Goal: Task Accomplishment & Management: Manage account settings

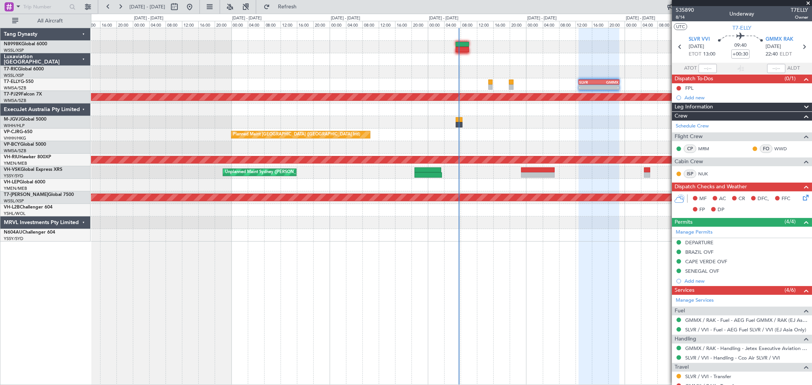
click at [461, 67] on div "Planned Maint [GEOGRAPHIC_DATA] ([GEOGRAPHIC_DATA] Intl) - - SLVR 12:50 Z GMMX …" at bounding box center [451, 134] width 720 height 213
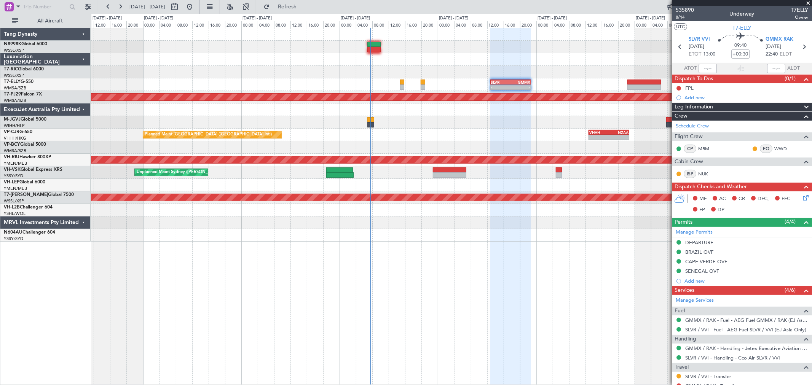
click at [478, 73] on div at bounding box center [451, 72] width 720 height 13
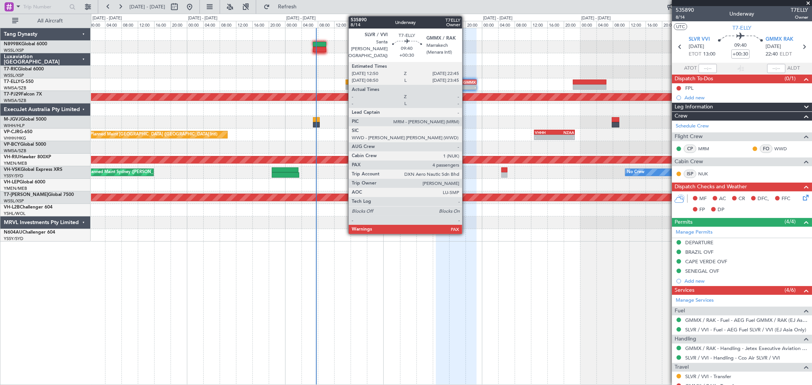
click at [466, 81] on div "GMMX" at bounding box center [466, 82] width 20 height 5
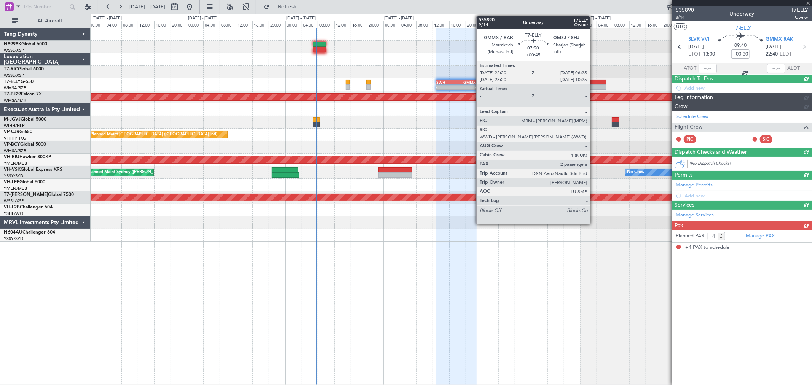
click at [594, 86] on div at bounding box center [589, 86] width 33 height 5
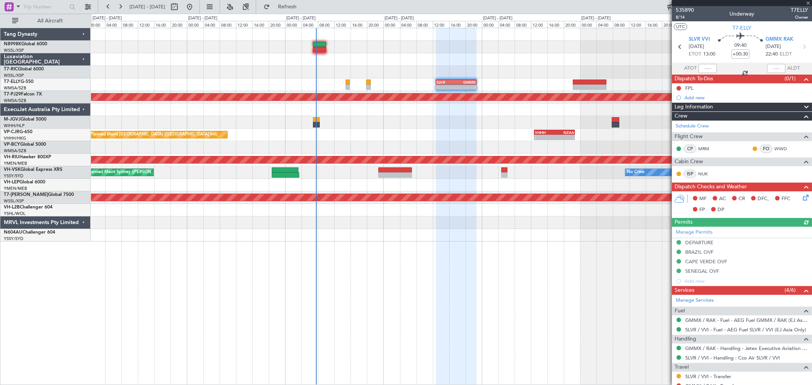
type input "+00:45"
type input "2"
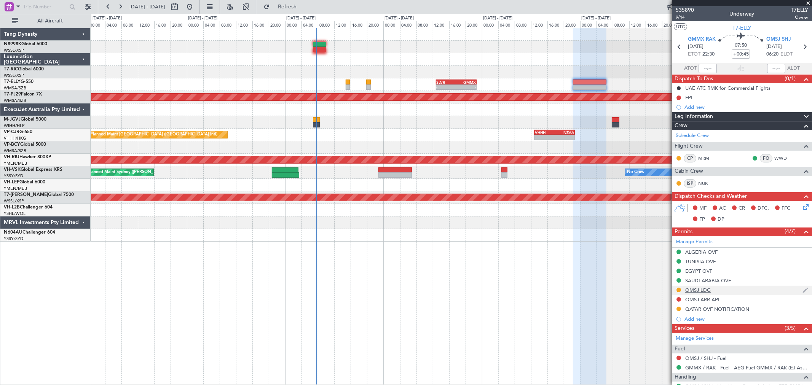
click at [703, 288] on div "OMSJ LDG" at bounding box center [697, 290] width 25 height 6
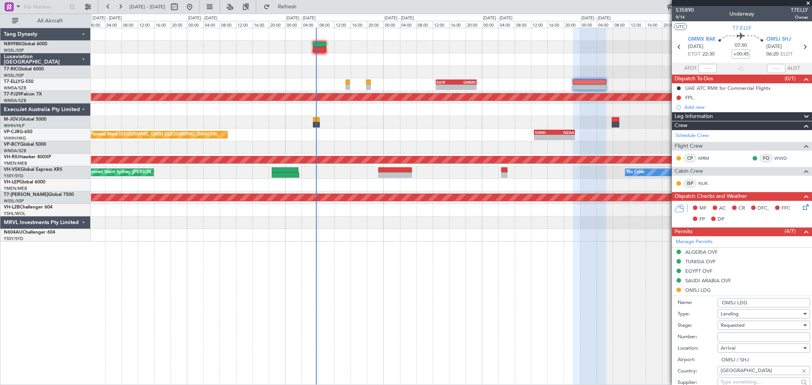
click at [736, 338] on input "Number:" at bounding box center [763, 337] width 92 height 9
paste input "DCA1757/GEN/25/SHJ"
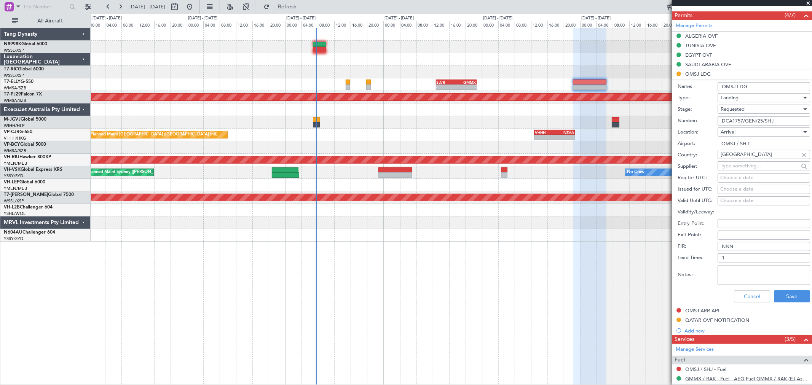
scroll to position [296, 0]
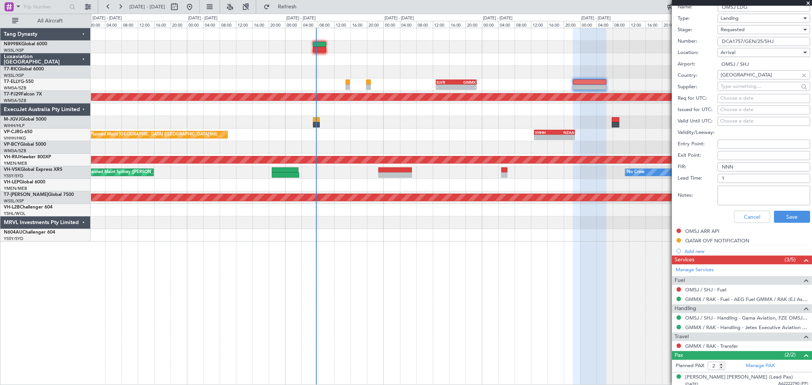
type input "DCA1757/GEN/25/SHJ"
click at [735, 110] on div "Choose a date" at bounding box center [763, 110] width 87 height 8
select select "10"
select select "2025"
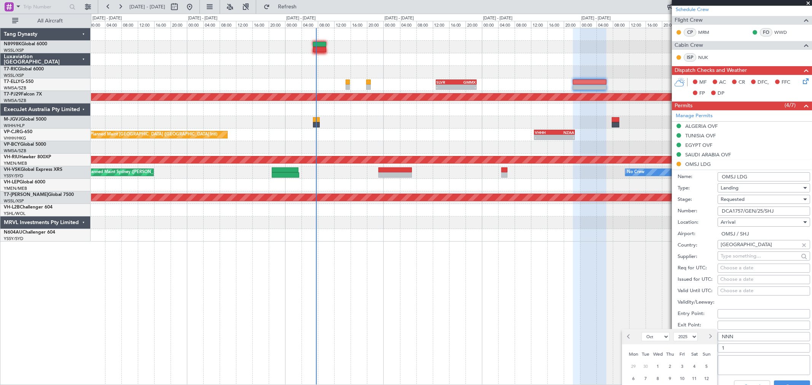
scroll to position [127, 0]
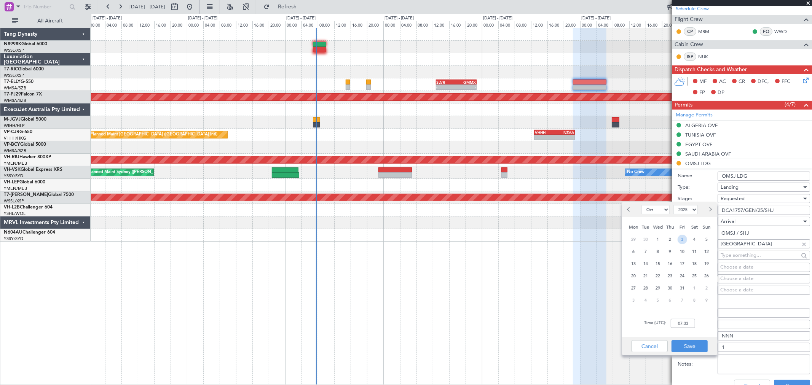
click at [686, 238] on span "3" at bounding box center [682, 240] width 10 height 10
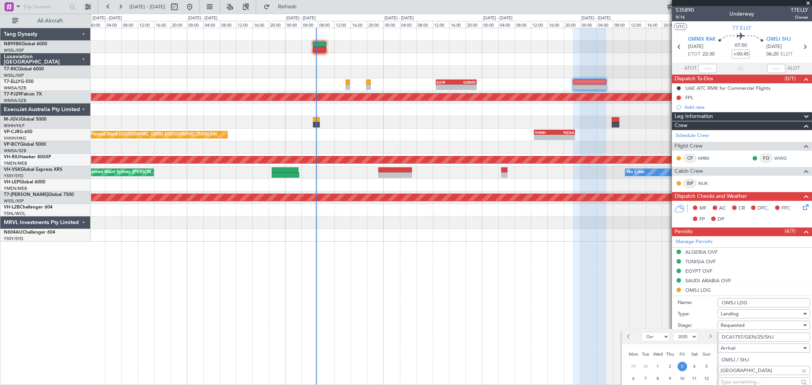
scroll to position [211, 0]
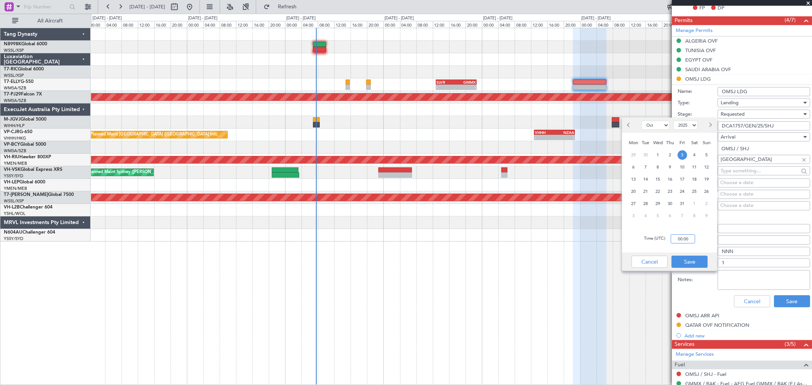
click at [689, 239] on input "00:00" at bounding box center [683, 238] width 24 height 9
drag, startPoint x: 690, startPoint y: 239, endPoint x: 662, endPoint y: 239, distance: 28.2
click at [662, 239] on div "Time (UTC): 00:02" at bounding box center [669, 238] width 95 height 27
type input "22:30"
click at [682, 258] on button "Save" at bounding box center [689, 262] width 36 height 12
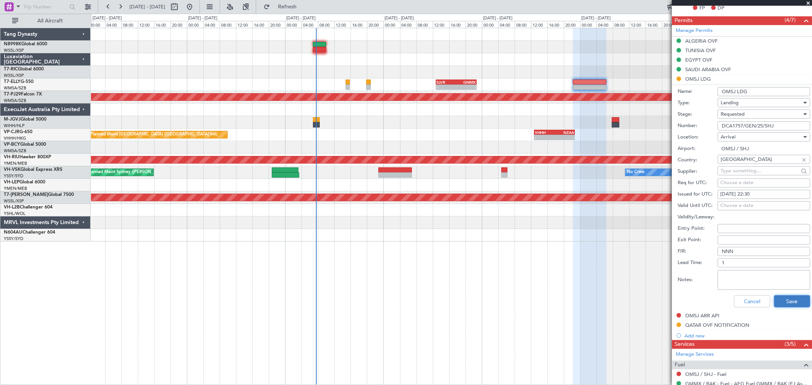
click at [781, 302] on button "Save" at bounding box center [792, 301] width 36 height 12
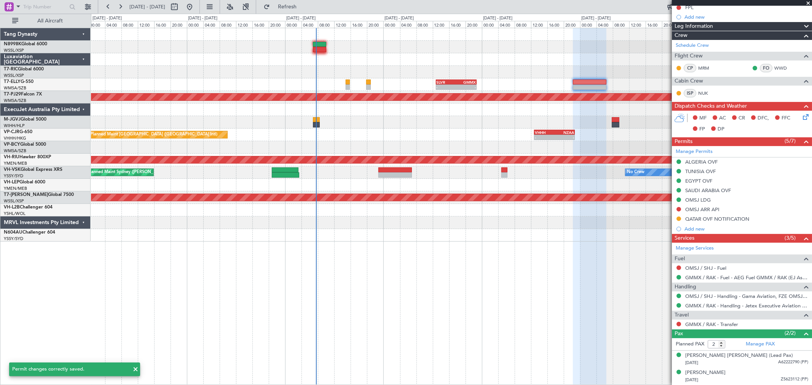
scroll to position [90, 0]
click at [329, 75] on div at bounding box center [451, 72] width 720 height 13
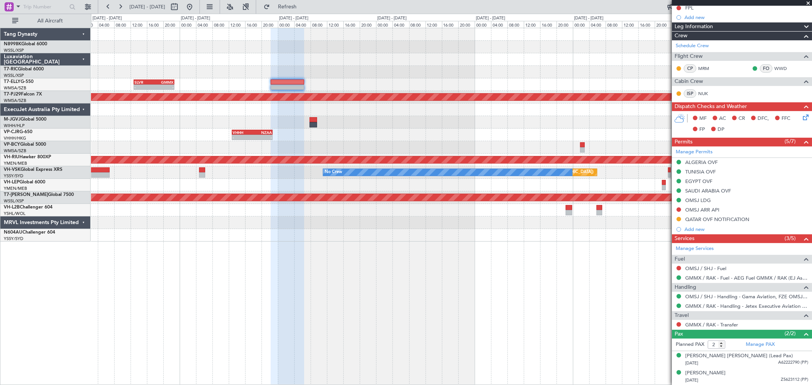
click at [282, 60] on div at bounding box center [451, 59] width 720 height 13
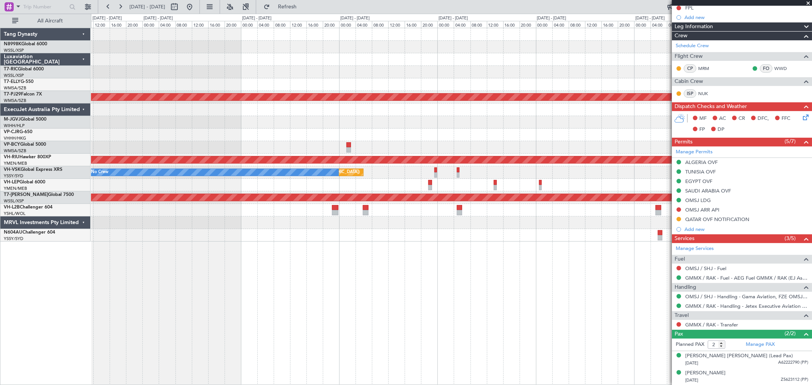
click at [375, 67] on div "- - SLVR 12:50 Z GMMX 22:45 Z Planned Maint [GEOGRAPHIC_DATA] (Sultan [PERSON_N…" at bounding box center [451, 134] width 720 height 213
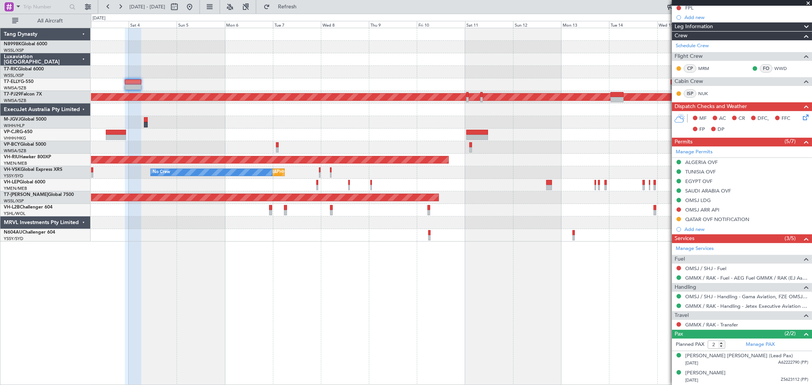
click at [428, 79] on div at bounding box center [451, 84] width 720 height 13
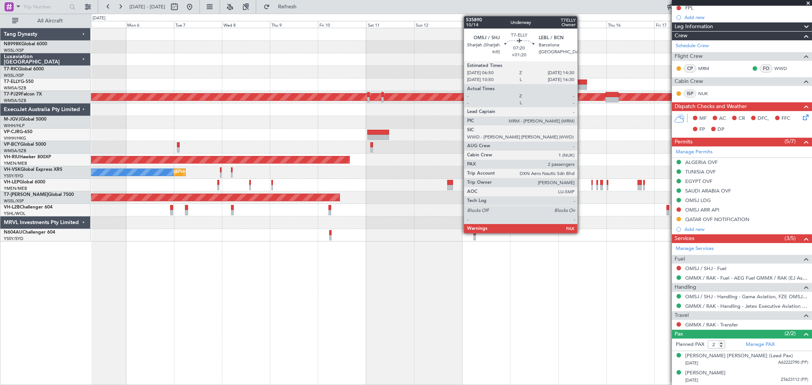
click at [581, 86] on div at bounding box center [580, 86] width 16 height 5
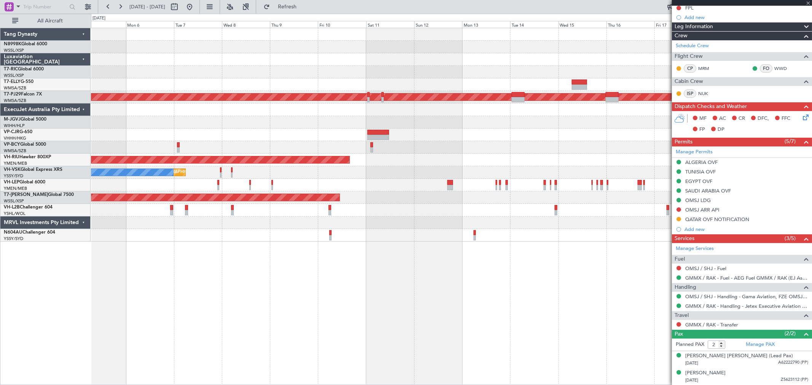
type input "+01:20"
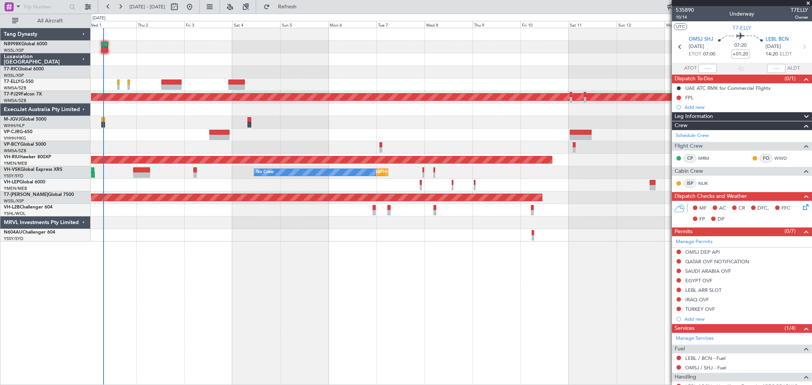
click at [452, 141] on div "Planned Maint [GEOGRAPHIC_DATA] ([GEOGRAPHIC_DATA] Intl) Planned Maint [GEOGRAP…" at bounding box center [451, 134] width 720 height 213
click at [504, 133] on div "Planned Maint [GEOGRAPHIC_DATA] ([GEOGRAPHIC_DATA] Intl) Planned Maint [GEOGRAP…" at bounding box center [451, 134] width 720 height 213
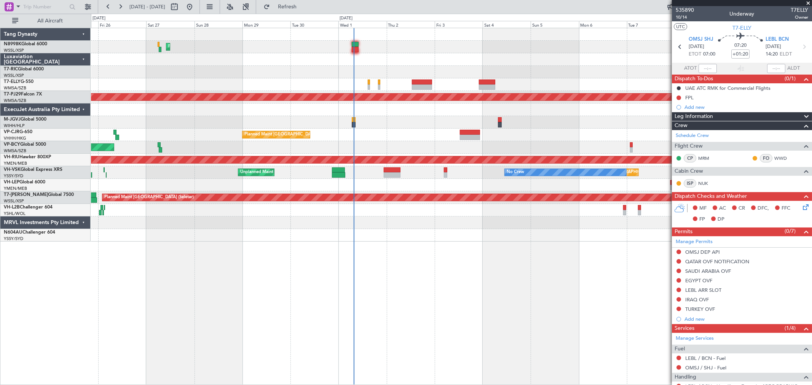
click at [458, 185] on div at bounding box center [451, 185] width 720 height 13
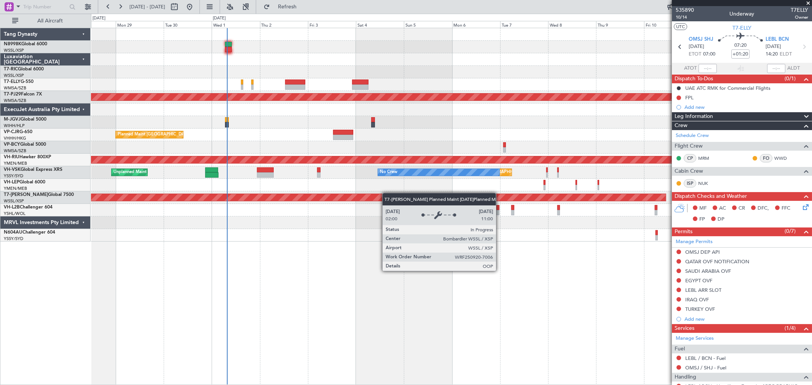
click at [358, 194] on div "Planned Maint [GEOGRAPHIC_DATA] ([GEOGRAPHIC_DATA] Intl) Planned Maint [GEOGRAP…" at bounding box center [451, 134] width 720 height 213
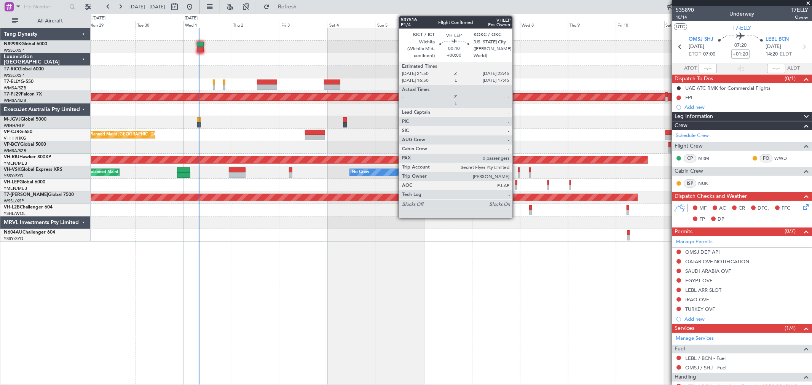
click at [516, 185] on div at bounding box center [516, 187] width 2 height 5
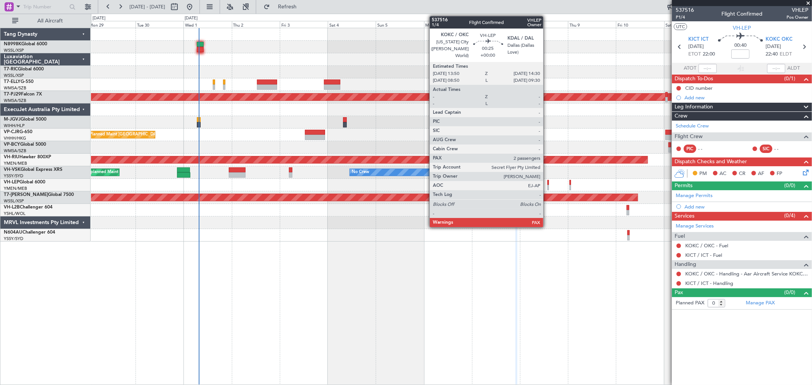
click at [547, 181] on div at bounding box center [548, 182] width 2 height 5
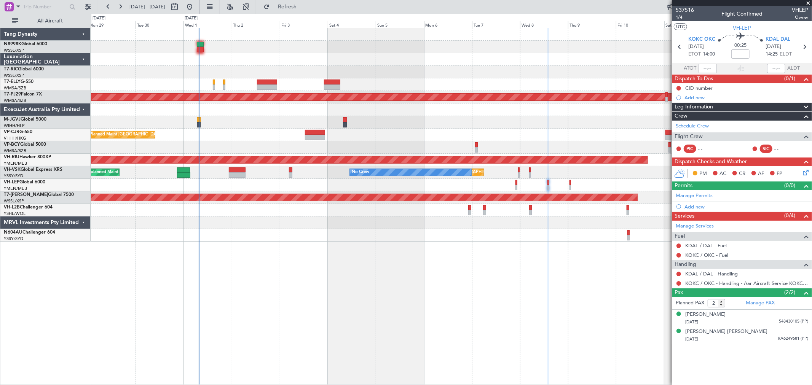
click at [571, 187] on div at bounding box center [451, 185] width 720 height 13
click at [569, 188] on div at bounding box center [451, 185] width 720 height 13
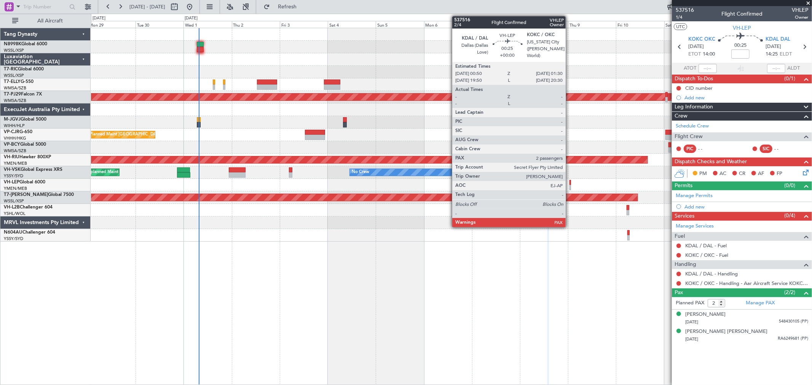
click at [569, 187] on div at bounding box center [570, 187] width 2 height 5
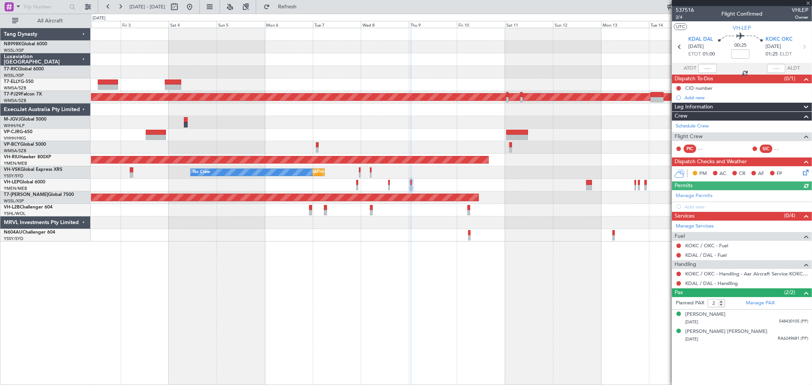
click at [382, 170] on div "Planned Maint [GEOGRAPHIC_DATA] (Sultan [PERSON_NAME] [PERSON_NAME] - Subang) P…" at bounding box center [451, 134] width 720 height 213
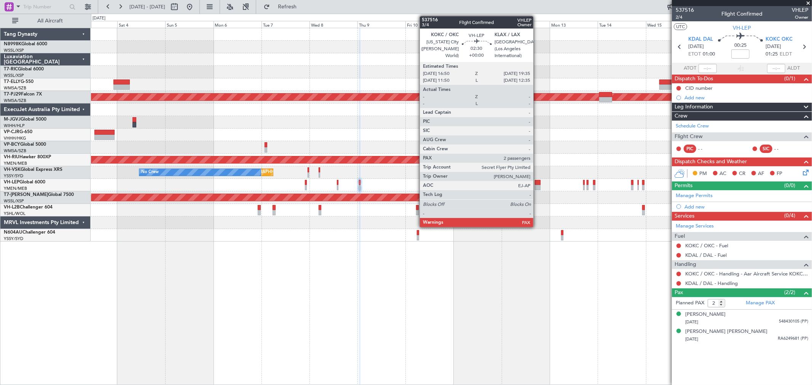
click at [537, 185] on div at bounding box center [538, 187] width 6 height 5
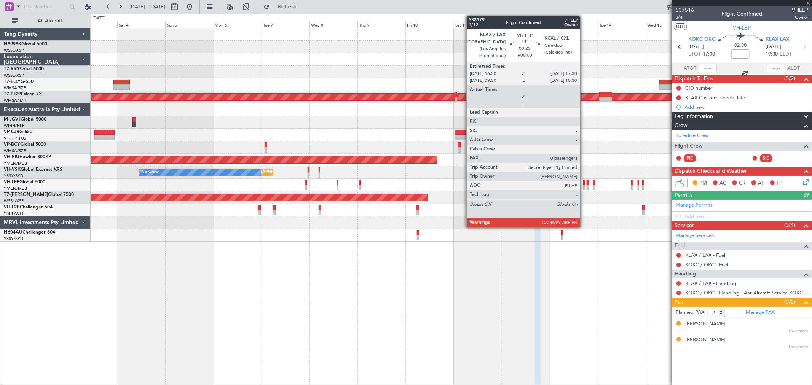
click at [584, 188] on div at bounding box center [584, 187] width 2 height 5
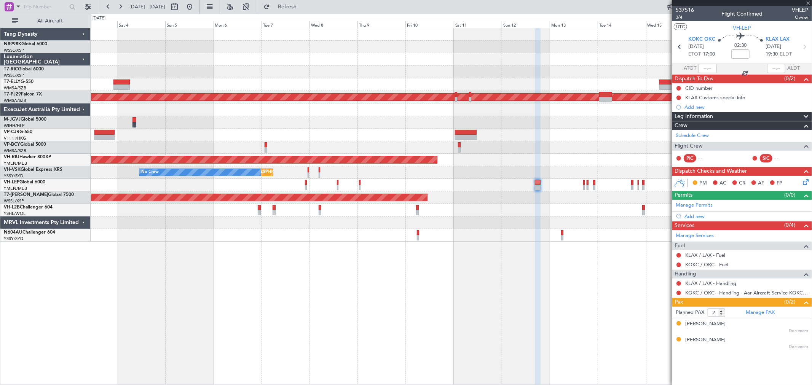
type input "0"
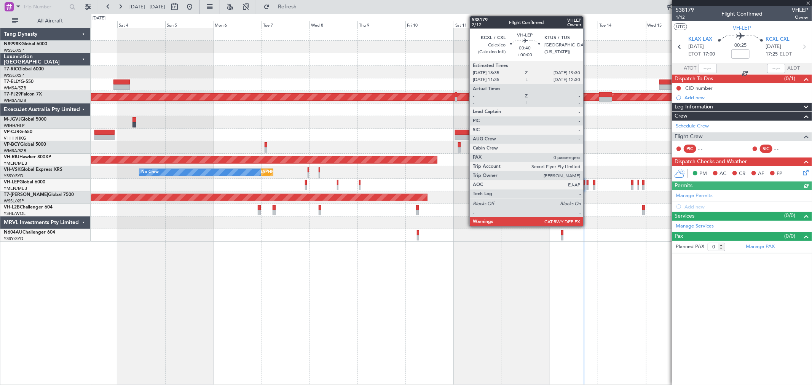
click at [587, 186] on div at bounding box center [587, 187] width 2 height 5
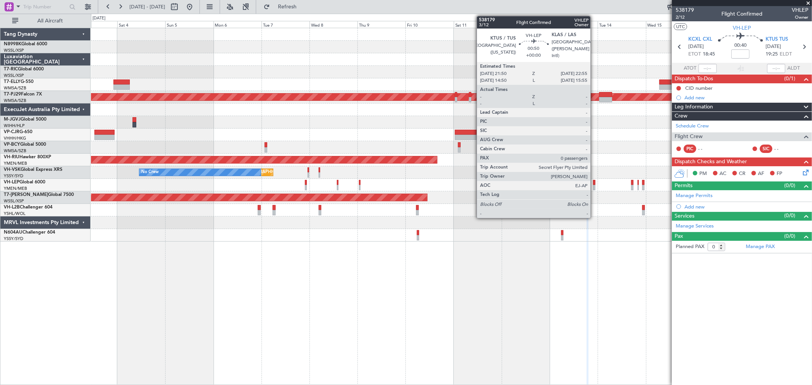
click at [594, 186] on div at bounding box center [594, 187] width 2 height 5
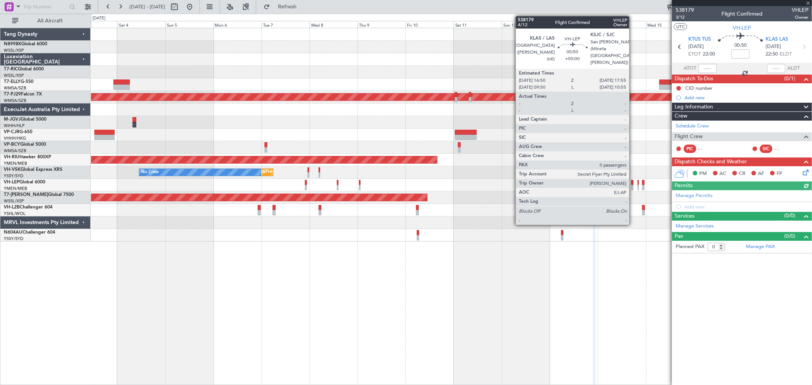
click at [633, 184] on div at bounding box center [632, 182] width 2 height 5
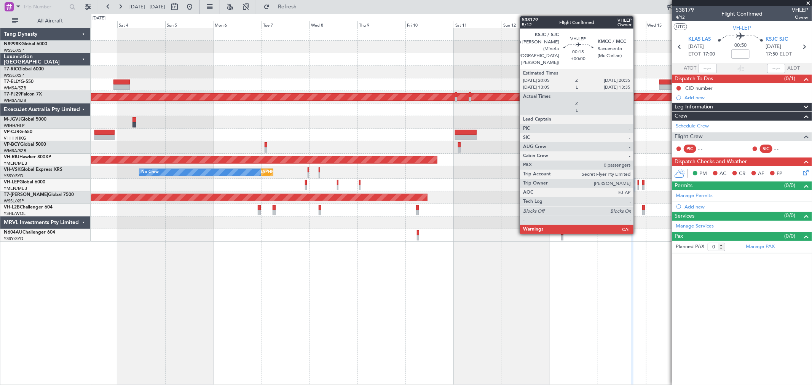
click at [637, 183] on div at bounding box center [637, 182] width 1 height 5
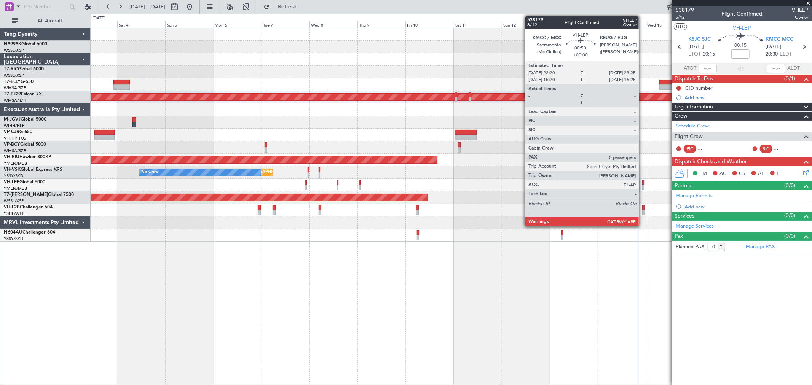
click at [642, 186] on div at bounding box center [643, 187] width 2 height 5
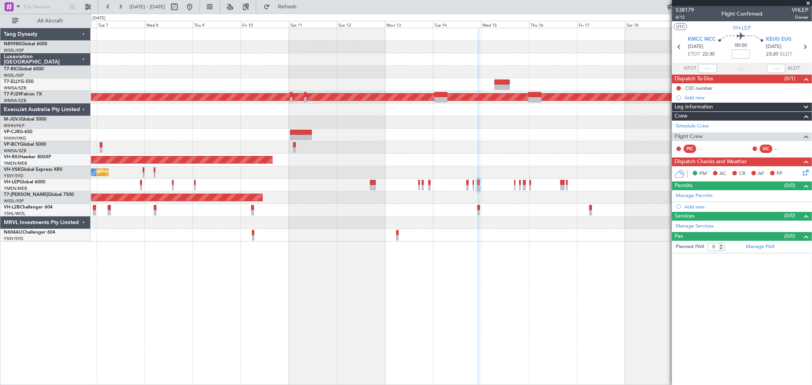
click at [460, 174] on div "Unplanned Maint [GEOGRAPHIC_DATA] ([GEOGRAPHIC_DATA]) No Crew" at bounding box center [451, 172] width 720 height 13
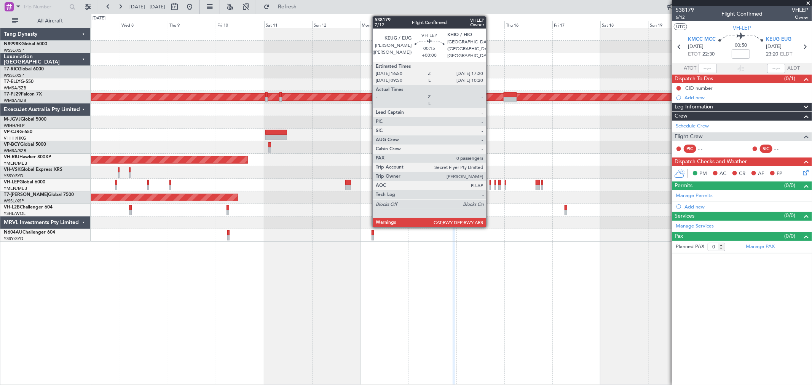
click at [490, 183] on div at bounding box center [489, 182] width 1 height 5
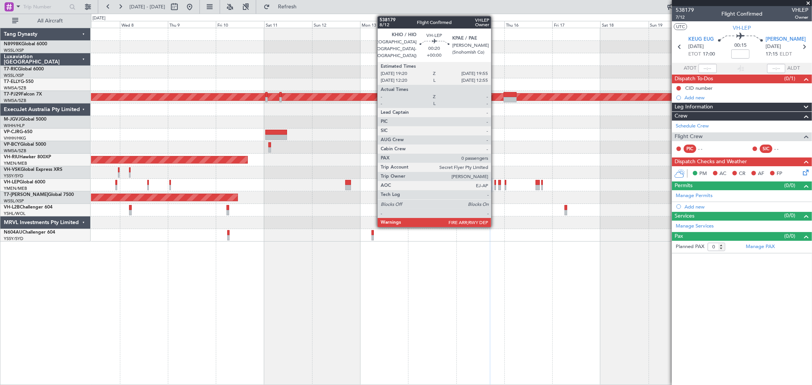
click at [495, 185] on div at bounding box center [495, 187] width 2 height 5
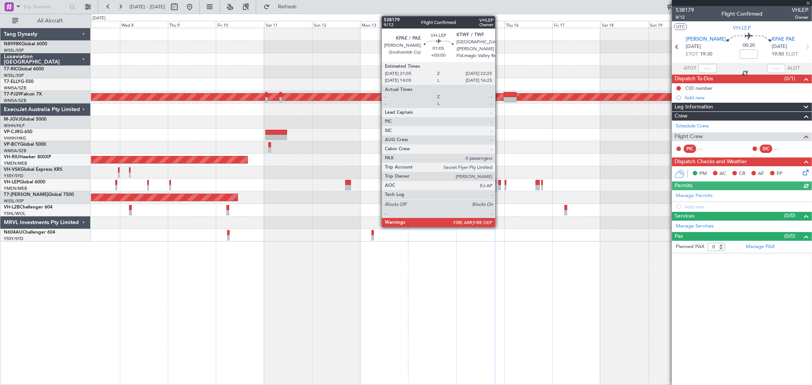
click at [499, 186] on div at bounding box center [499, 187] width 3 height 5
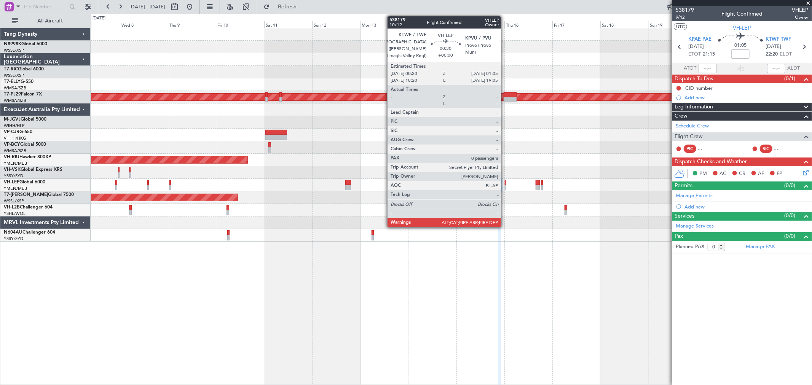
click at [505, 185] on div at bounding box center [506, 187] width 2 height 5
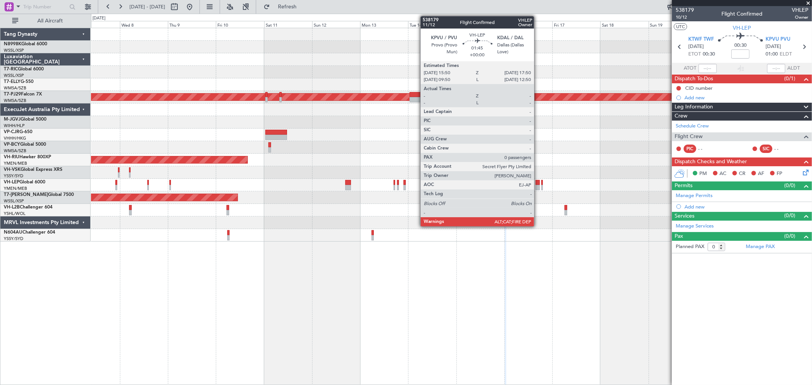
click at [538, 188] on div at bounding box center [537, 187] width 4 height 5
